Goal: Information Seeking & Learning: Learn about a topic

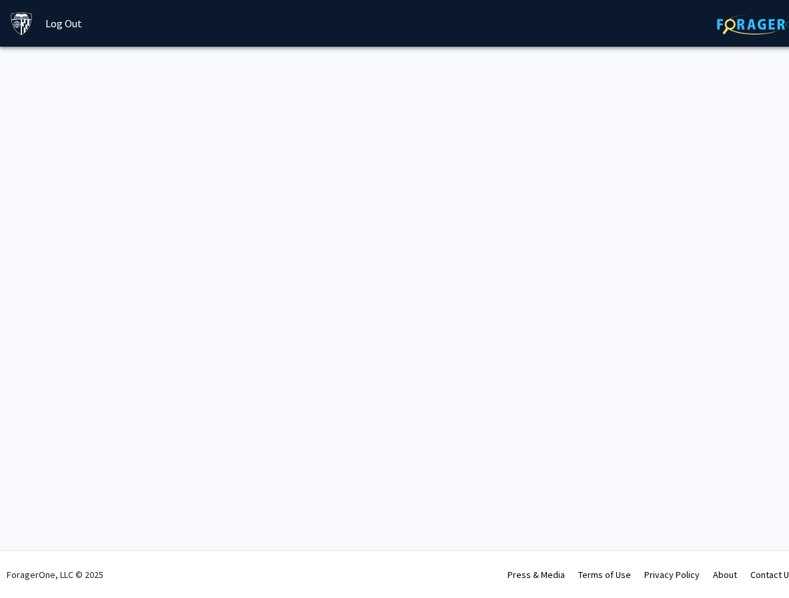
click at [738, 15] on img at bounding box center [758, 24] width 83 height 21
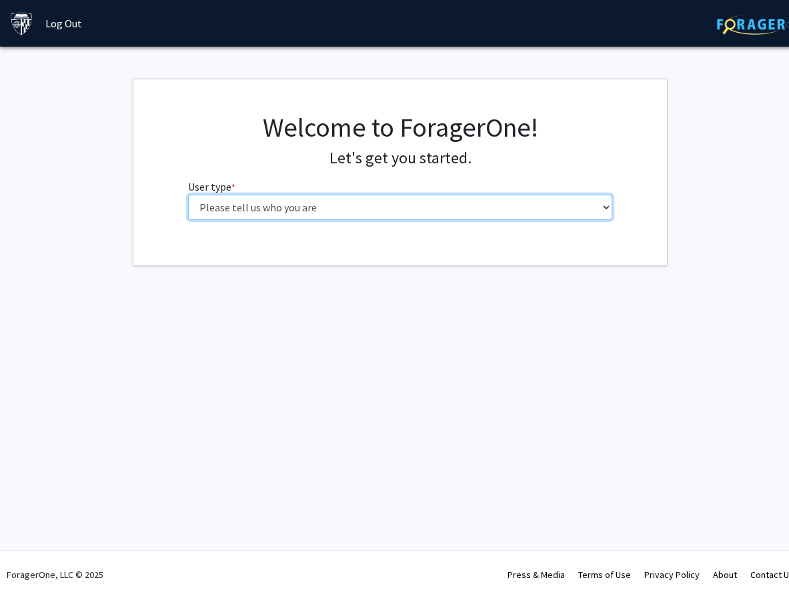
click at [188, 195] on select "Please tell us who you are Undergraduate Student Master's Student Doctoral Cand…" at bounding box center [400, 207] width 425 height 25
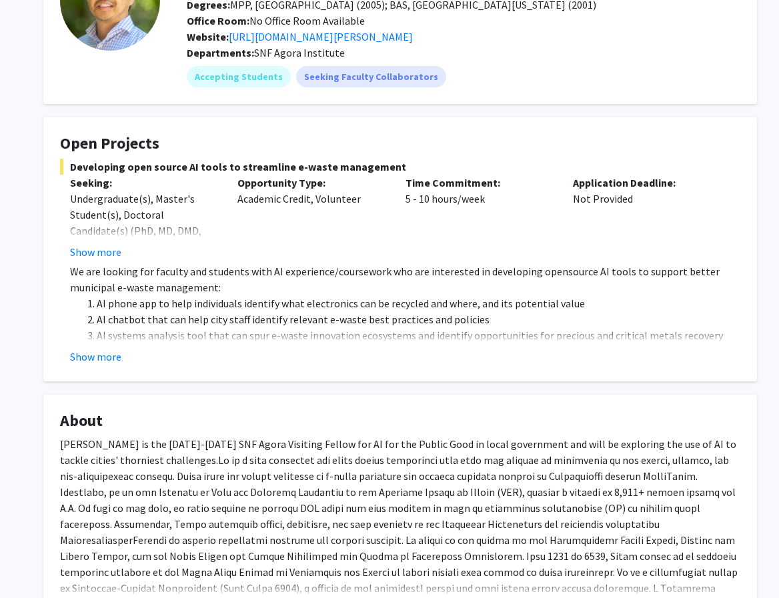
scroll to position [128, 0]
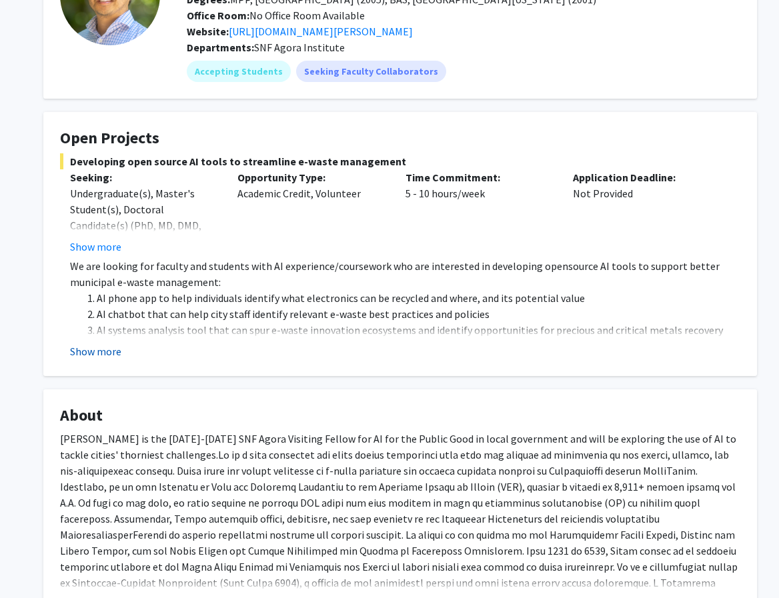
click at [117, 349] on button "Show more" at bounding box center [95, 351] width 51 height 16
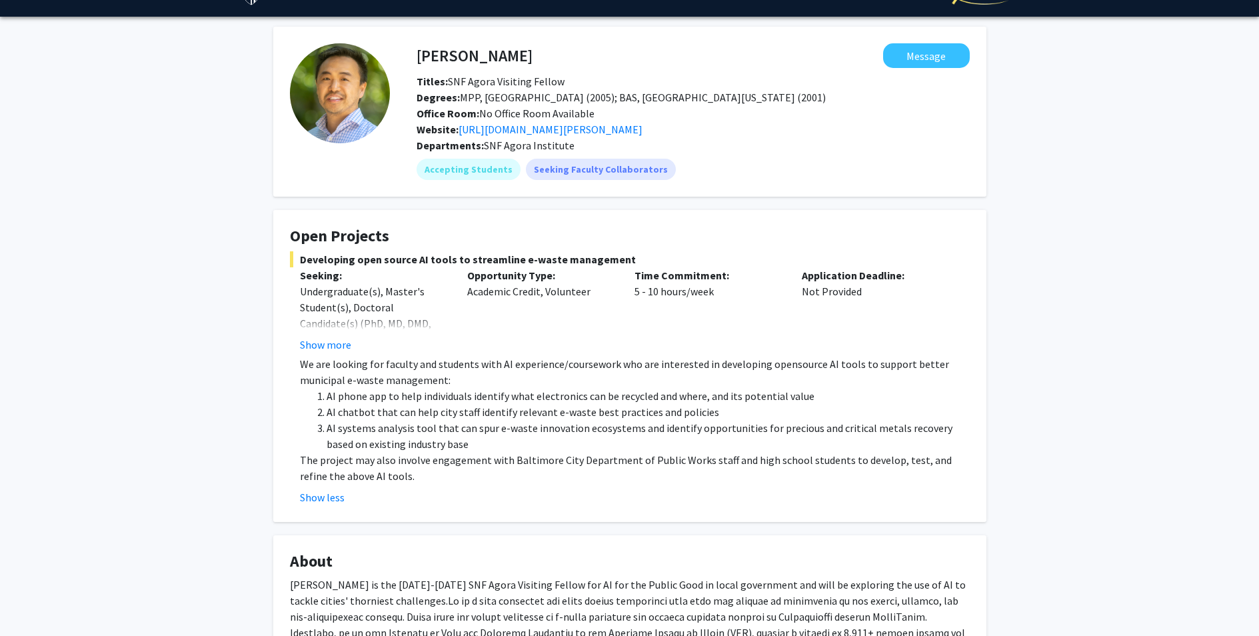
scroll to position [32, 0]
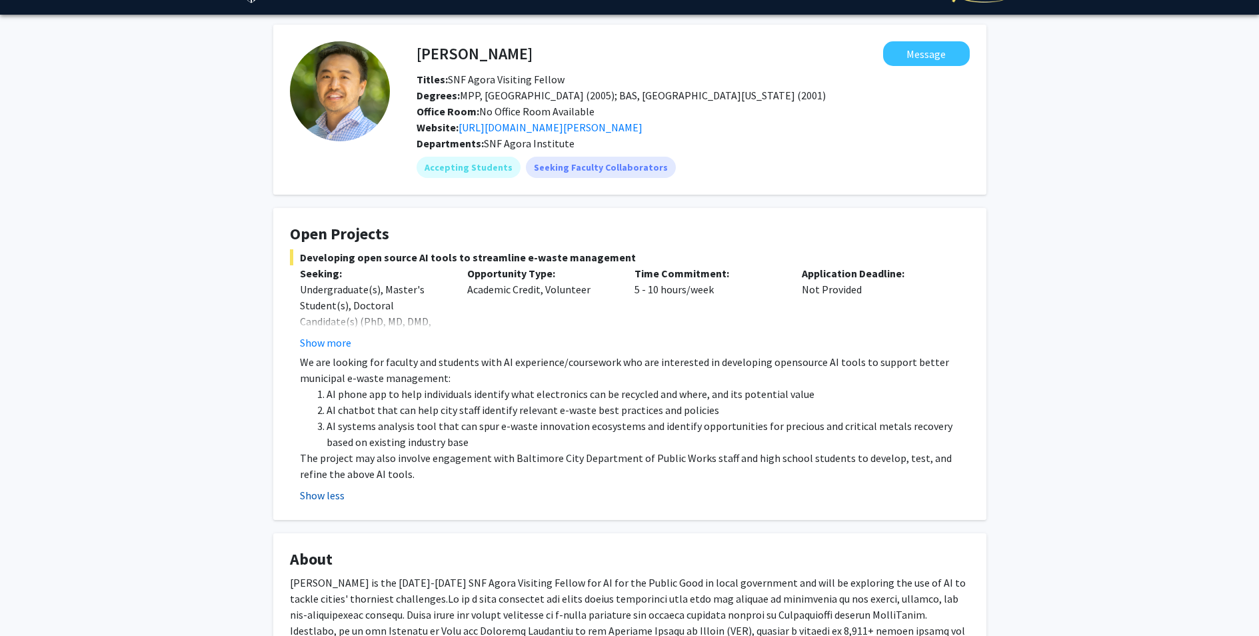
click at [321, 499] on button "Show less" at bounding box center [322, 495] width 45 height 16
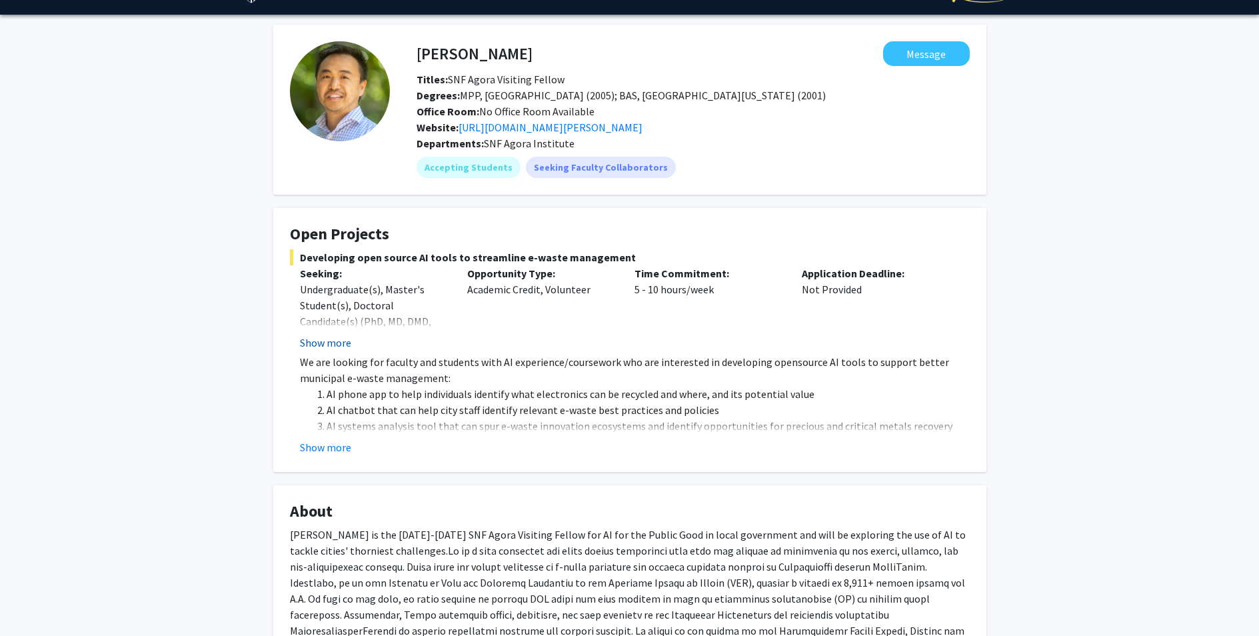
click at [337, 342] on button "Show more" at bounding box center [325, 343] width 51 height 16
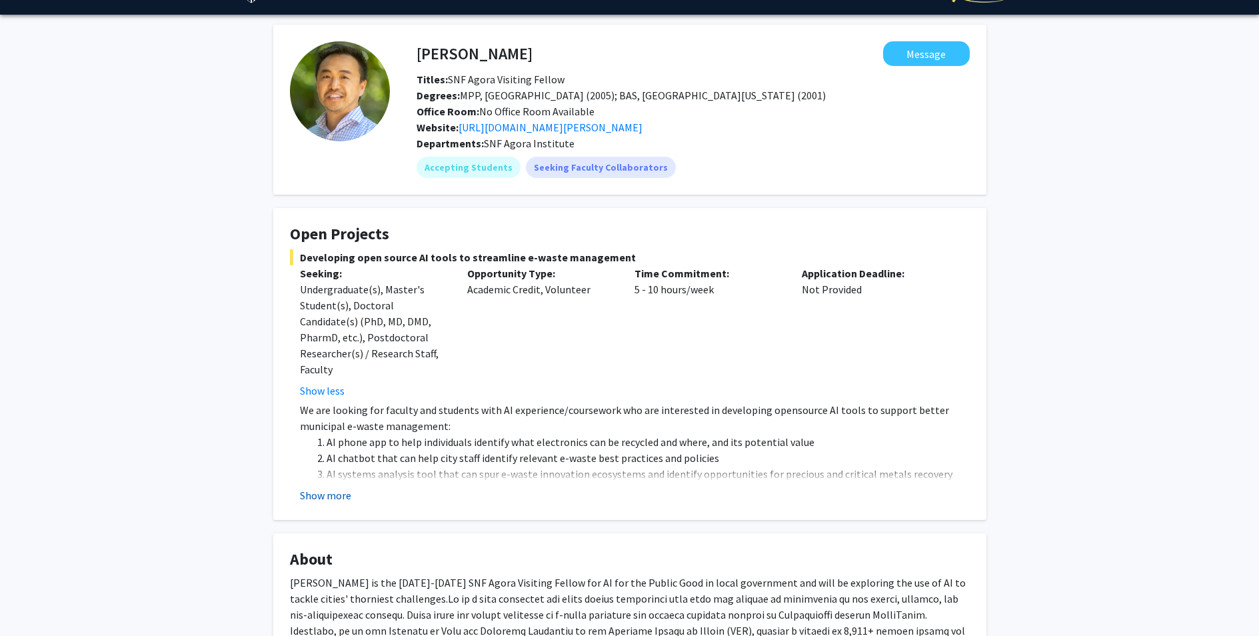
click at [324, 494] on button "Show more" at bounding box center [325, 495] width 51 height 16
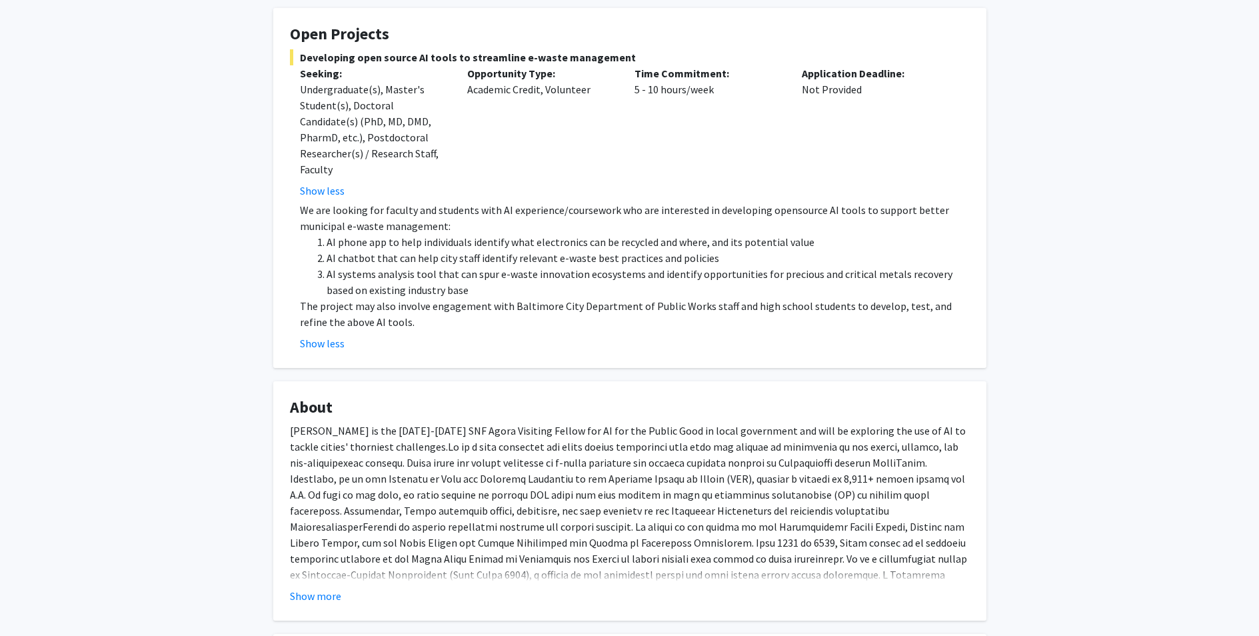
scroll to position [245, 0]
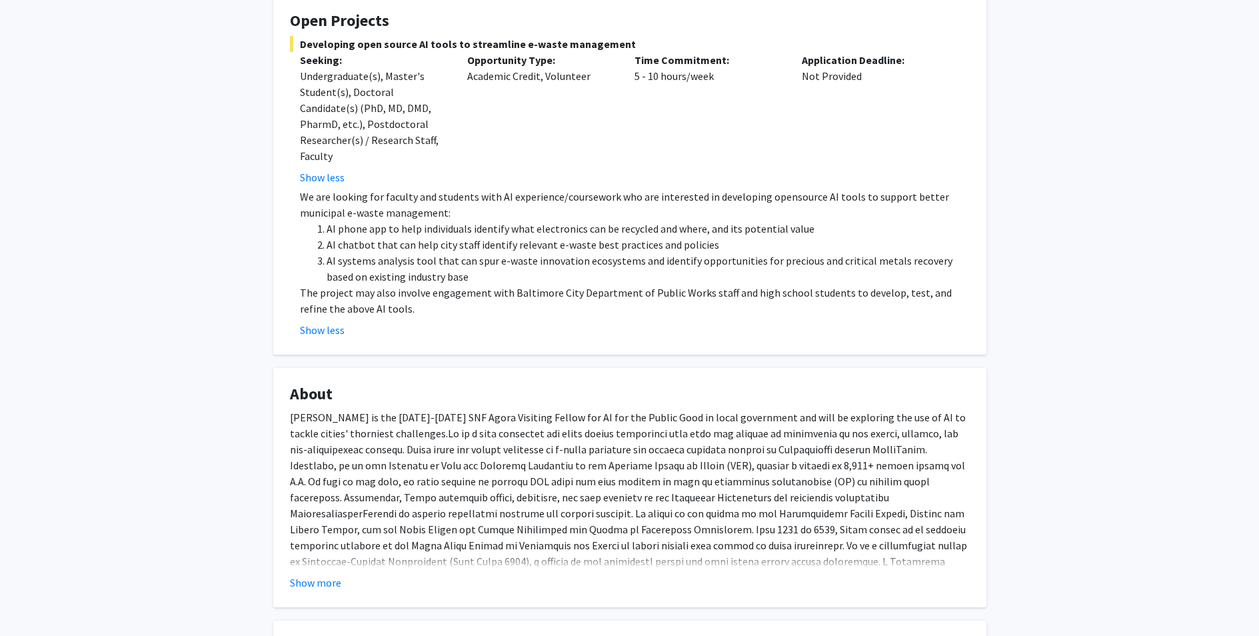
drag, startPoint x: 389, startPoint y: 311, endPoint x: 295, endPoint y: 201, distance: 145.1
click at [300, 201] on div "We are looking for faculty and students with AI experience/coursework who are i…" at bounding box center [635, 253] width 670 height 128
copy div "We are looking for faculty and students with AI experience/coursework who are i…"
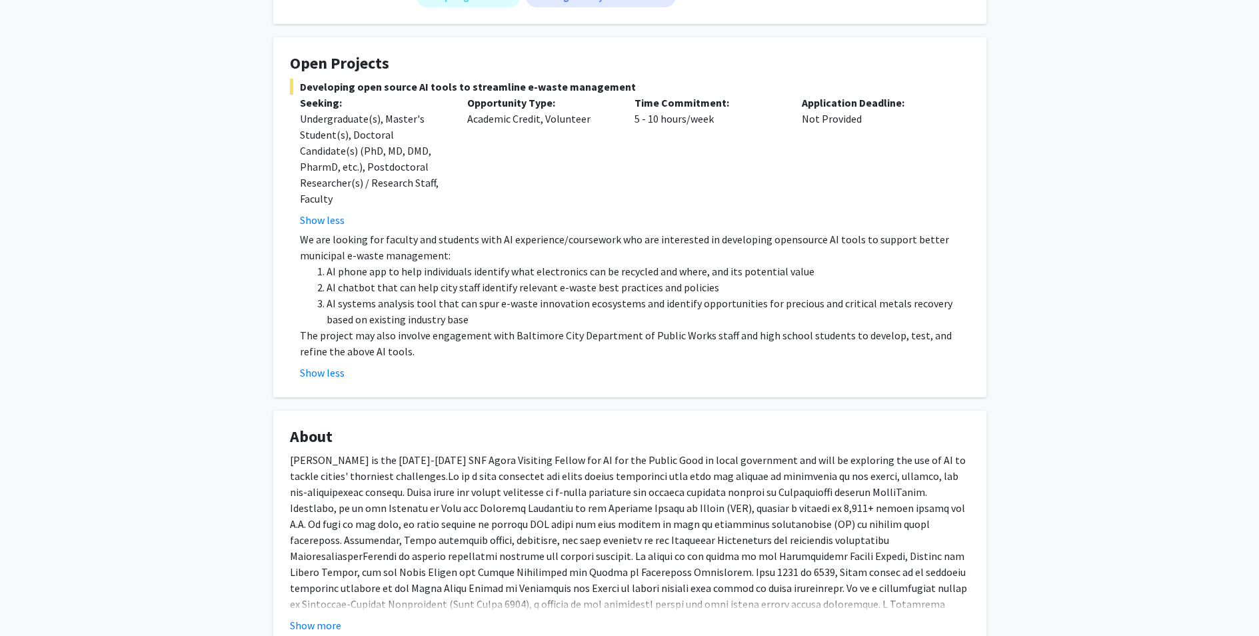
scroll to position [75, 0]
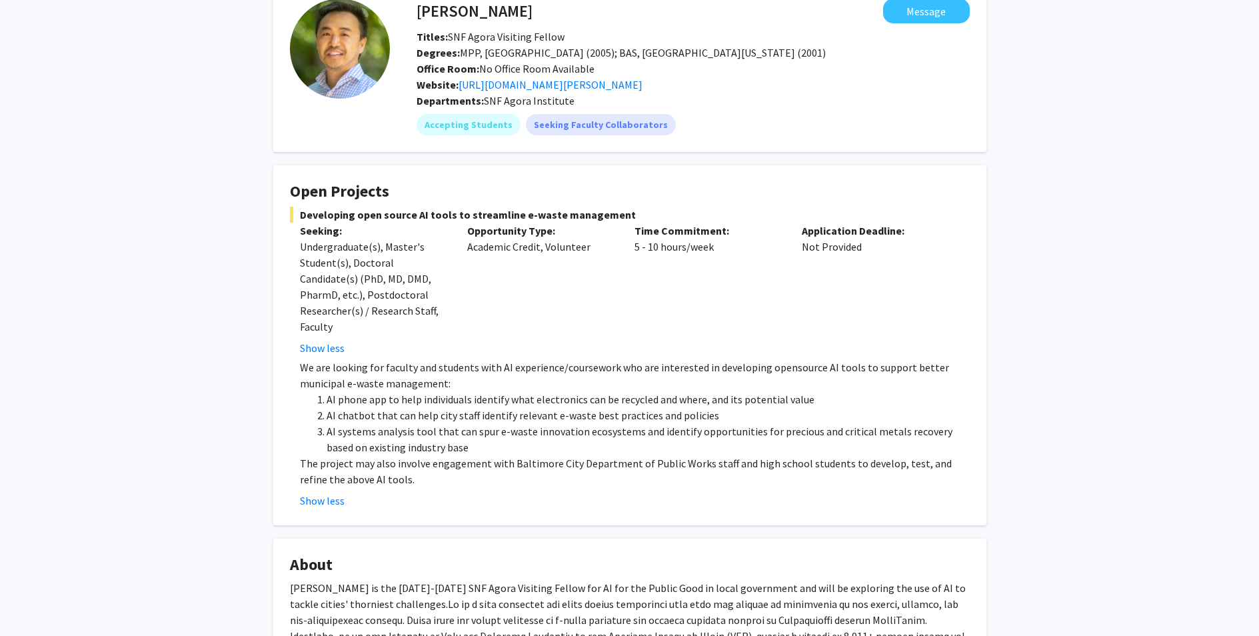
drag, startPoint x: 625, startPoint y: 213, endPoint x: 301, endPoint y: 216, distance: 324.0
click at [301, 216] on span "Developing open source AI tools to streamline e-waste management" at bounding box center [630, 215] width 680 height 16
copy span "Developing open source AI tools to streamline e-waste management"
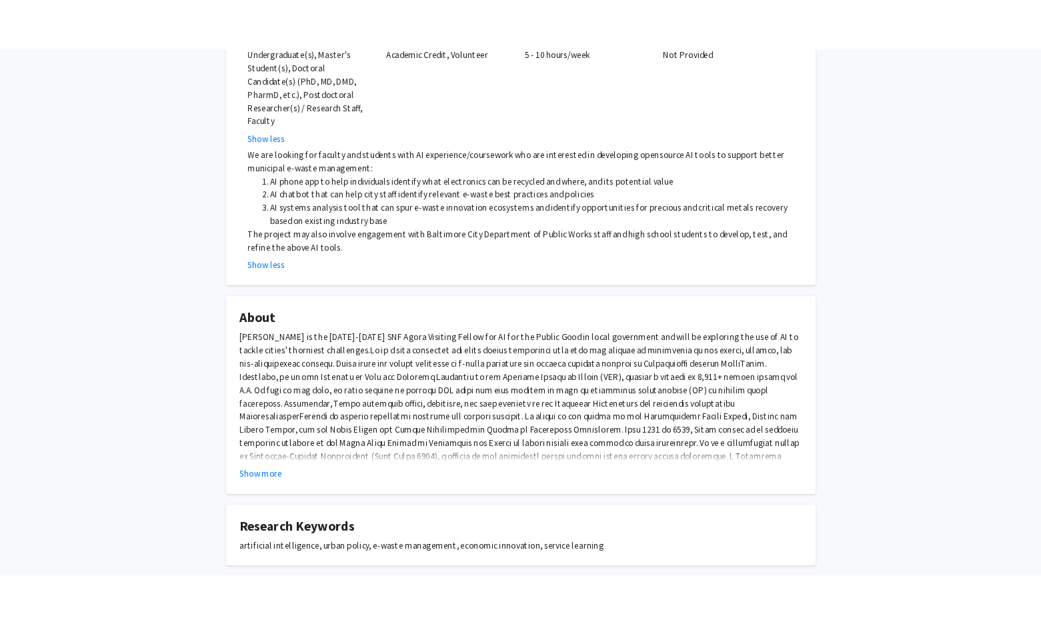
scroll to position [320, 0]
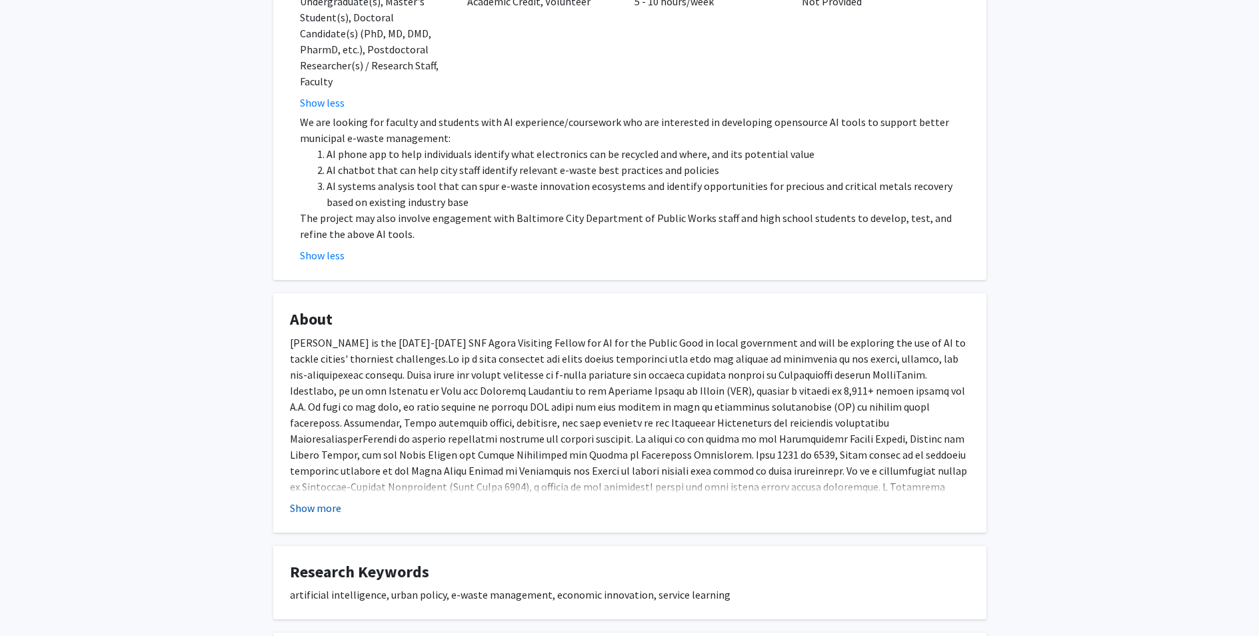
click at [327, 511] on button "Show more" at bounding box center [315, 508] width 51 height 16
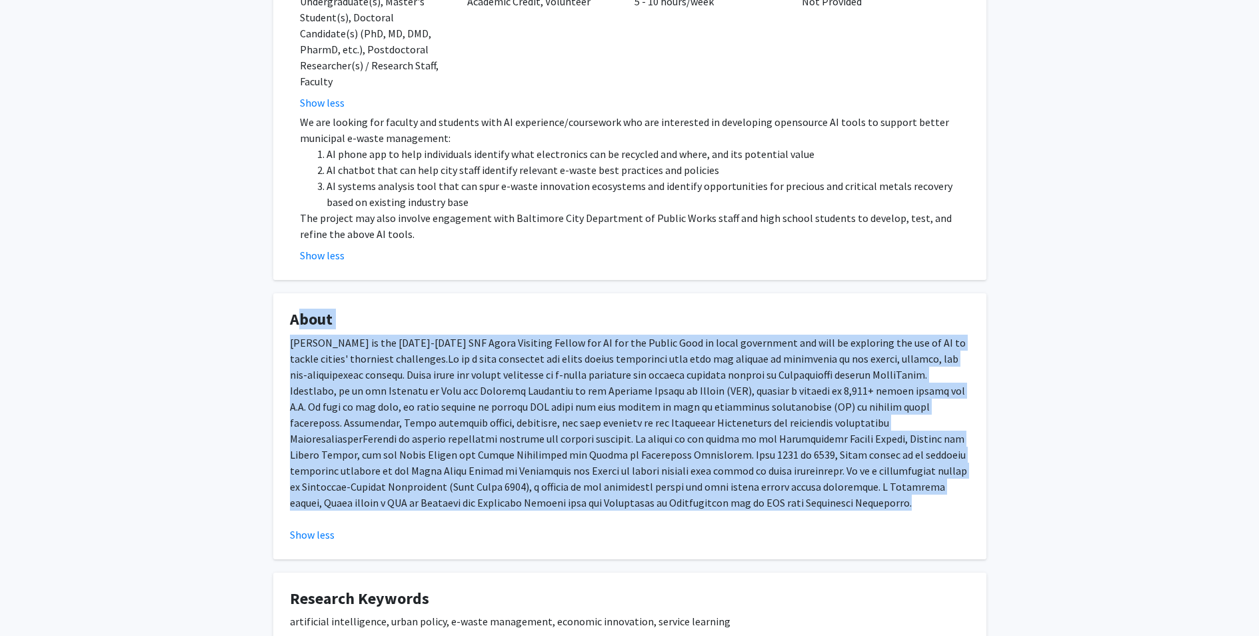
drag, startPoint x: 497, startPoint y: 500, endPoint x: 294, endPoint y: 323, distance: 268.9
click at [294, 335] on div "[PERSON_NAME] is the [DATE]-[DATE] SNF Agora Visiting Fellow for AI for the Pub…" at bounding box center [630, 428] width 680 height 187
copy fg-card "Lorem Ipsum do sit 2178-9408 AME Conse Adipisci Elitse doe TE inc utl Etdolo Ma…"
